Goal: Task Accomplishment & Management: Complete application form

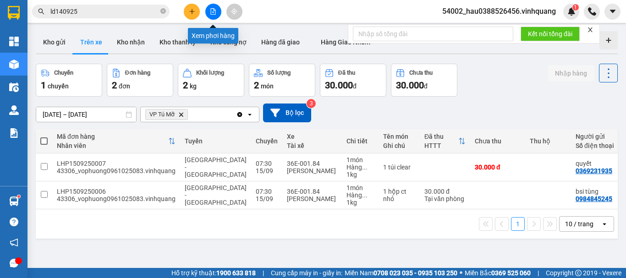
click at [210, 9] on button at bounding box center [213, 12] width 16 height 16
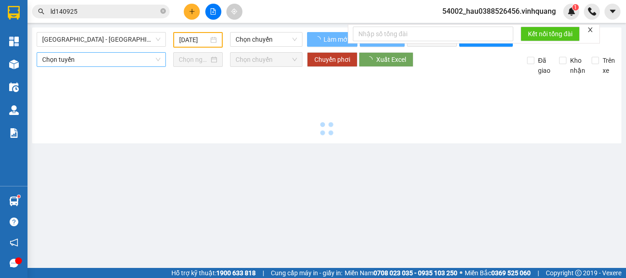
type input "[DATE]"
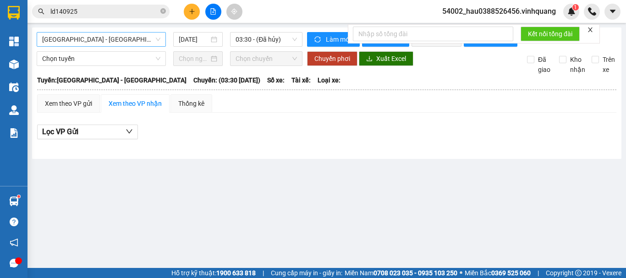
click at [116, 39] on span "[GEOGRAPHIC_DATA] - [GEOGRAPHIC_DATA]" at bounding box center [101, 40] width 118 height 14
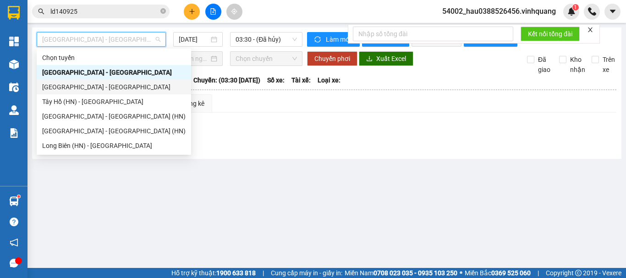
click at [86, 88] on div "[GEOGRAPHIC_DATA] - [GEOGRAPHIC_DATA]" at bounding box center [114, 87] width 144 height 10
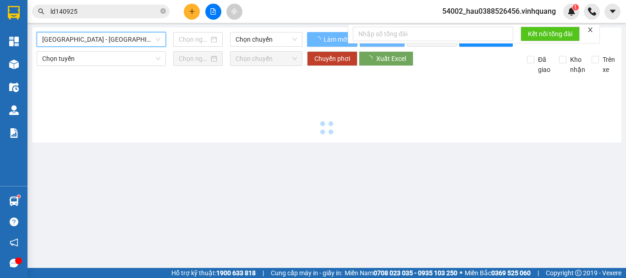
type input "[DATE]"
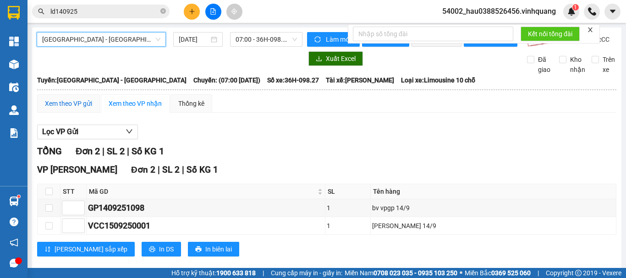
click at [81, 109] on div "Xem theo VP gửi" at bounding box center [68, 104] width 47 height 10
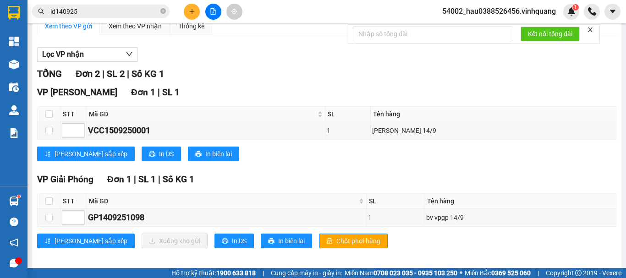
scroll to position [91, 0]
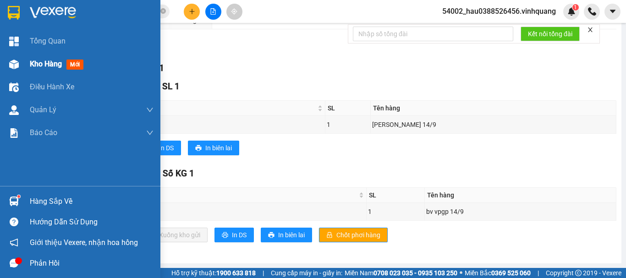
click at [29, 66] on div "Kho hàng mới" at bounding box center [80, 64] width 160 height 23
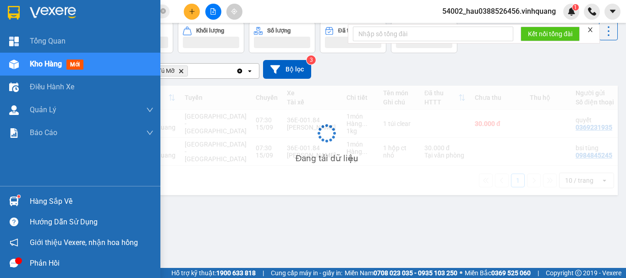
scroll to position [42, 0]
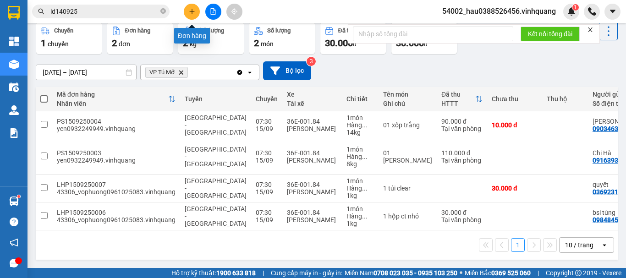
click at [191, 10] on icon "plus" at bounding box center [192, 11] width 6 height 6
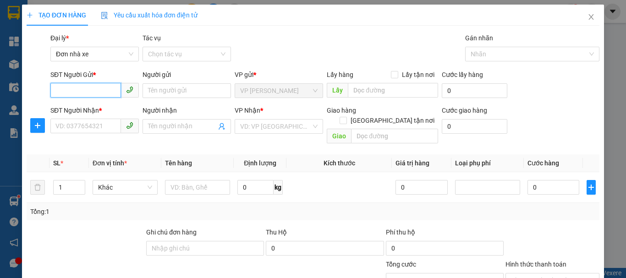
click at [94, 92] on input "SĐT Người Gửi *" at bounding box center [85, 90] width 71 height 15
type input "0"
click at [87, 110] on div "0948631696 - MAI" at bounding box center [93, 109] width 77 height 10
type input "0948631696"
type input "MAI"
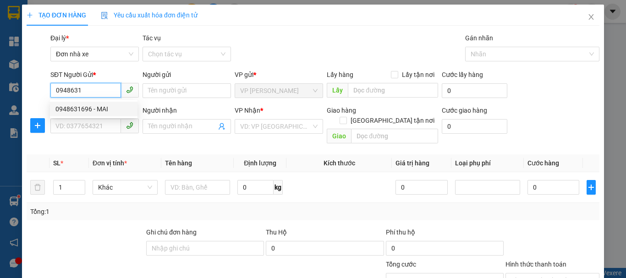
type input "0963363459"
type input "Newpost"
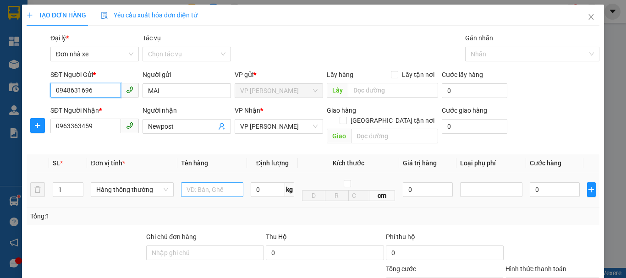
type input "0948631696"
click at [212, 182] on input "text" at bounding box center [212, 189] width 62 height 15
type input "2 kiện catoong"
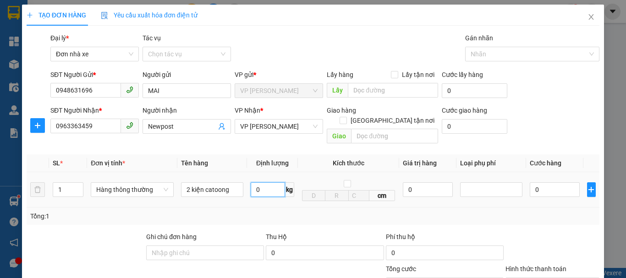
click at [272, 183] on input "0" at bounding box center [268, 189] width 34 height 15
type input "8"
click at [274, 195] on td "8 kg" at bounding box center [272, 189] width 51 height 35
type input "40.000"
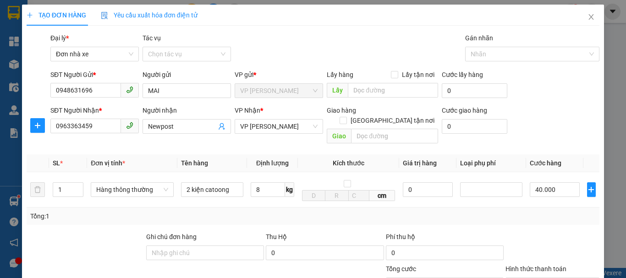
type input "40.000"
drag, startPoint x: 583, startPoint y: 178, endPoint x: 553, endPoint y: 189, distance: 32.2
click at [588, 186] on icon "plus" at bounding box center [591, 189] width 7 height 7
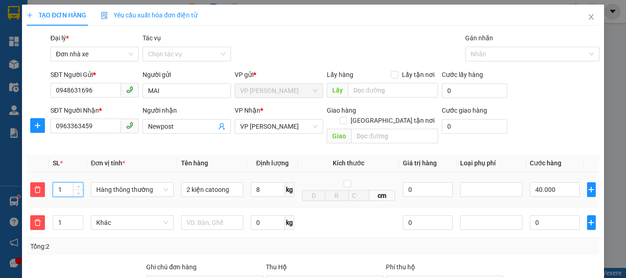
click at [66, 184] on input "1" at bounding box center [68, 190] width 30 height 14
click at [119, 216] on span "Khác" at bounding box center [132, 223] width 72 height 14
type input "2"
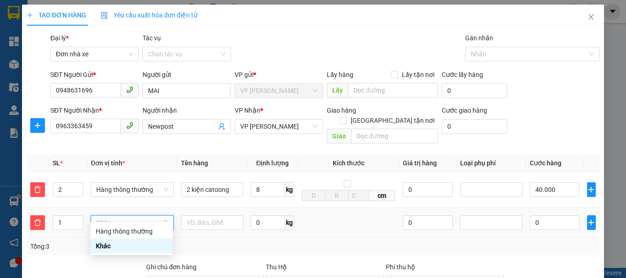
type input "80.000"
click at [130, 237] on div "Hàng thông thường Khác" at bounding box center [131, 238] width 83 height 29
click at [211, 215] on input "text" at bounding box center [212, 222] width 62 height 15
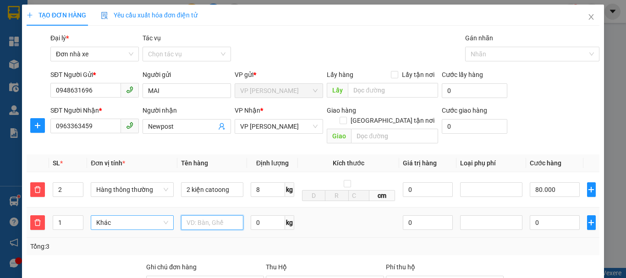
click at [160, 216] on span "Khác" at bounding box center [132, 223] width 72 height 14
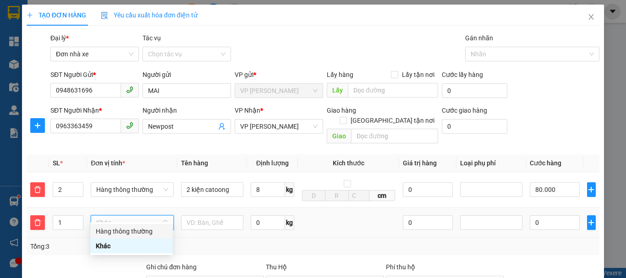
click at [138, 232] on div "Hàng thông thường" at bounding box center [132, 231] width 72 height 10
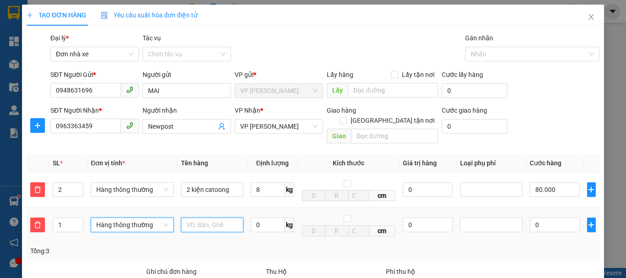
click at [200, 218] on input "text" at bounding box center [212, 225] width 62 height 15
type input "1 kiện catoong"
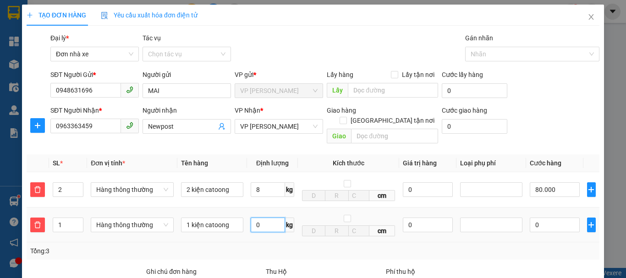
click at [251, 218] on input "0" at bounding box center [268, 225] width 34 height 15
type input "5"
click at [265, 225] on td "5 kg" at bounding box center [272, 225] width 51 height 35
type input "110.000"
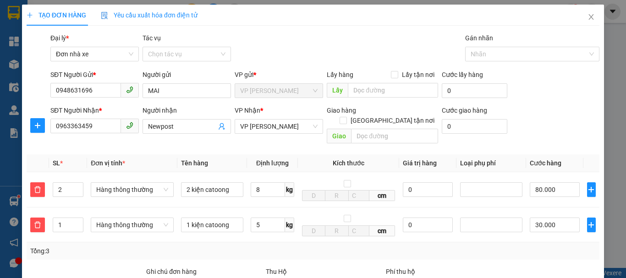
type input "30.000"
click at [309, 246] on div "Tổng: 3" at bounding box center [313, 251] width 566 height 10
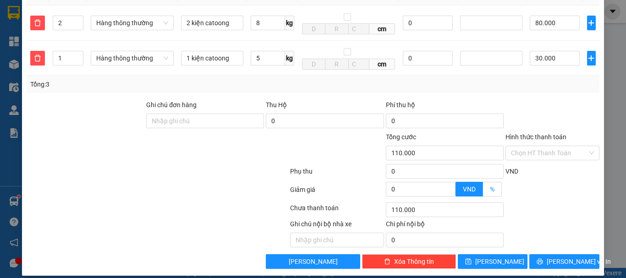
click at [490, 186] on span "%" at bounding box center [492, 189] width 5 height 7
click at [483, 192] on input "%" at bounding box center [483, 192] width 0 height 0
click at [399, 184] on input "0" at bounding box center [421, 189] width 69 height 14
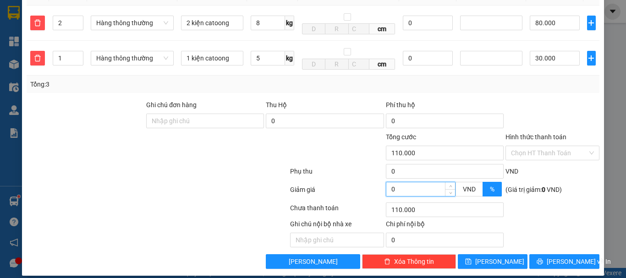
type input "108.000"
type input "2"
type input "108.000"
type input "88.000"
type input "20"
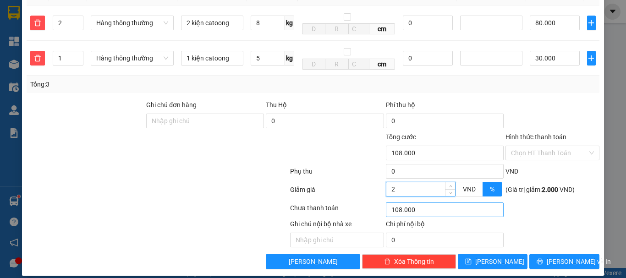
type input "88.000"
type input "20"
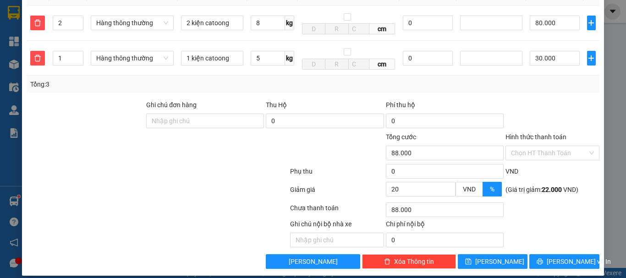
click at [206, 201] on div at bounding box center [158, 210] width 264 height 18
click at [548, 254] on button "[PERSON_NAME] và In" at bounding box center [565, 261] width 70 height 15
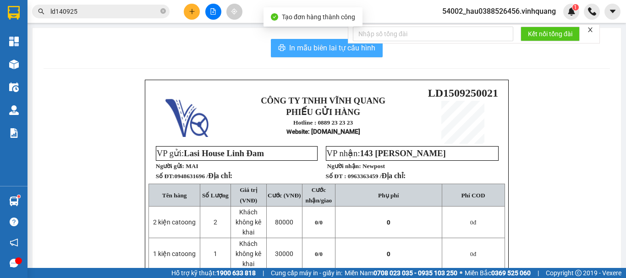
click at [309, 47] on span "In mẫu biên lai tự cấu hình" at bounding box center [332, 47] width 86 height 11
